Goal: Learn about a topic: Learn about a topic

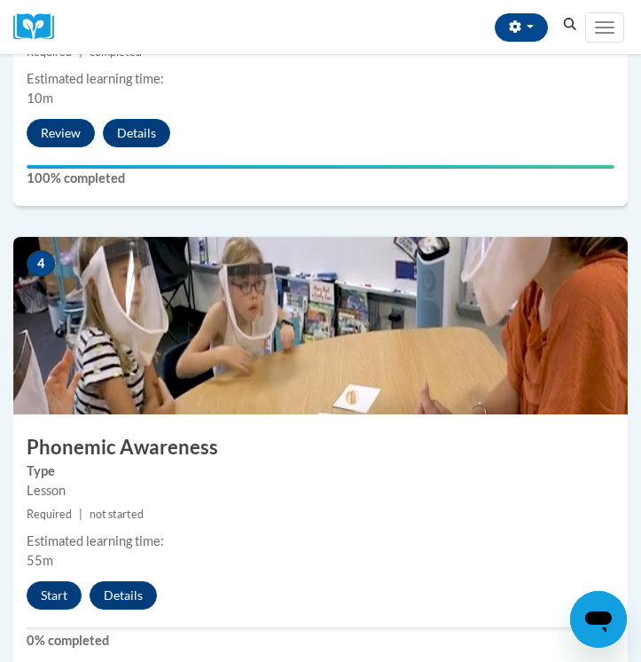
scroll to position [1900, 0]
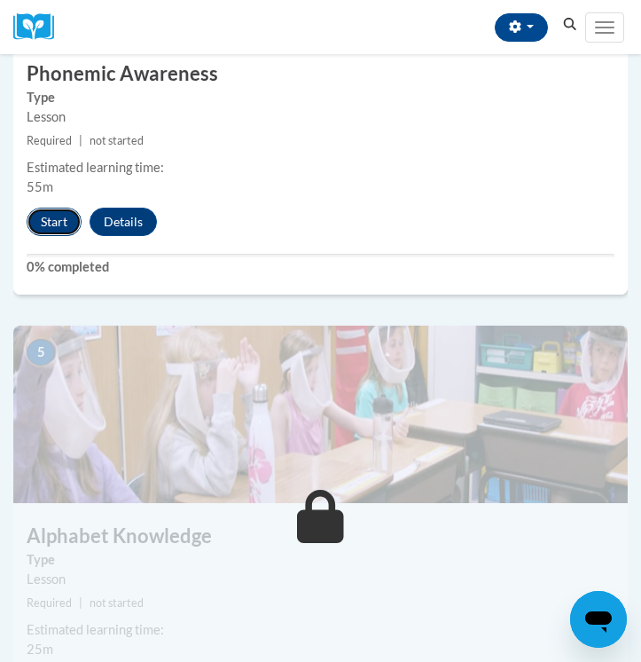
click at [43, 224] on button "Start" at bounding box center [54, 222] width 55 height 28
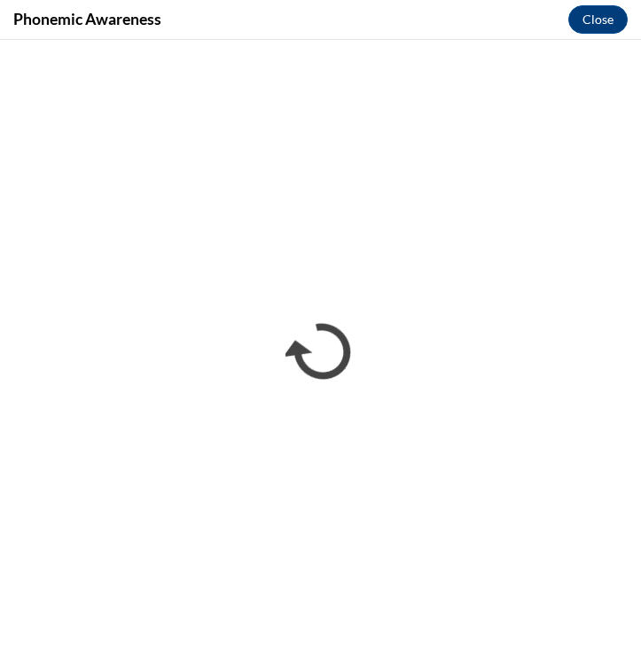
scroll to position [0, 0]
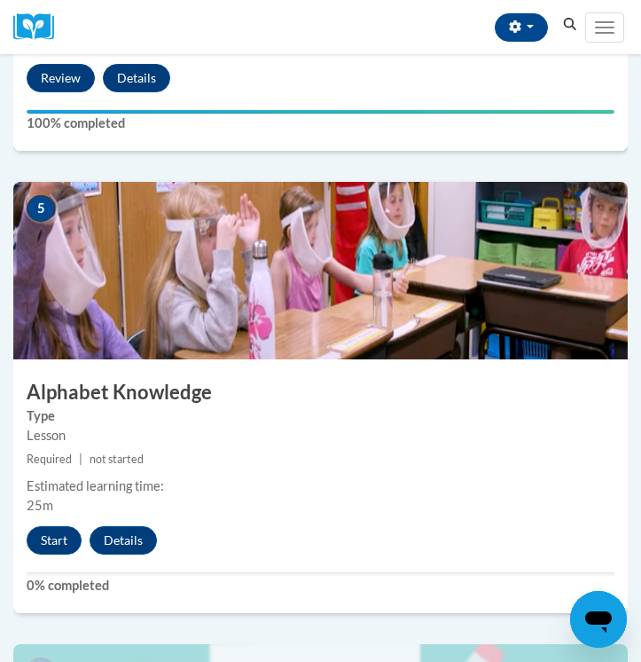
scroll to position [2030, 0]
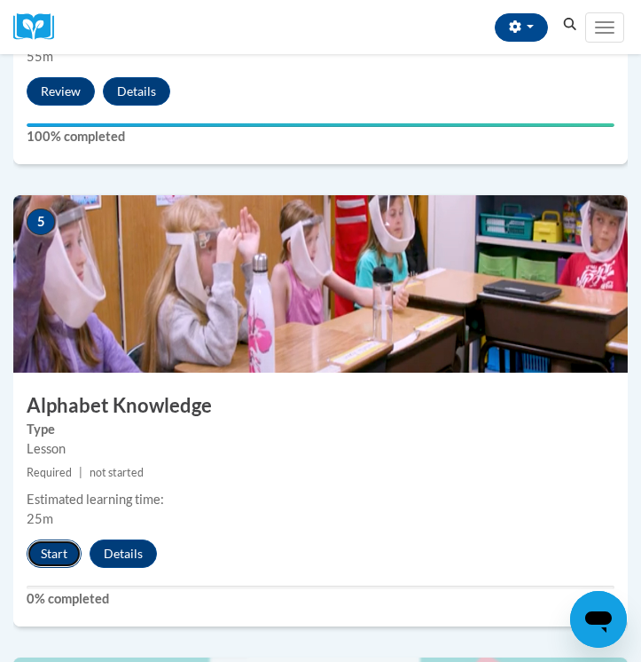
click at [59, 551] on button "Start" at bounding box center [54, 553] width 55 height 28
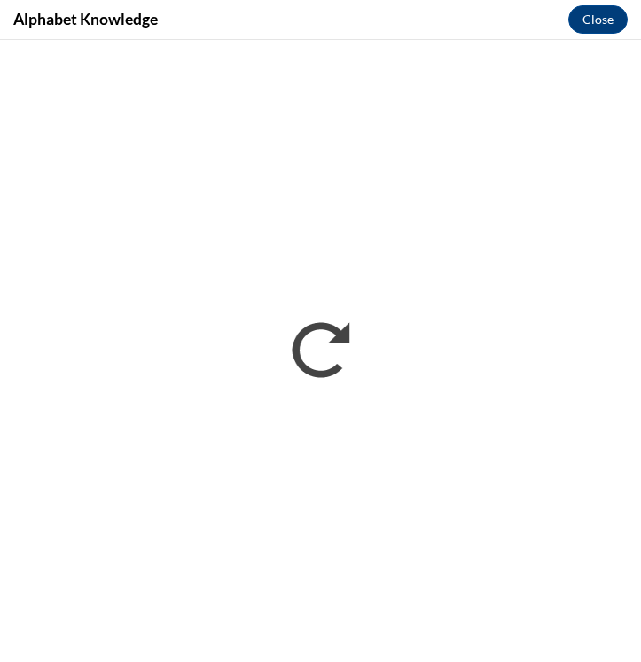
scroll to position [0, 0]
